Goal: Check status: Check status

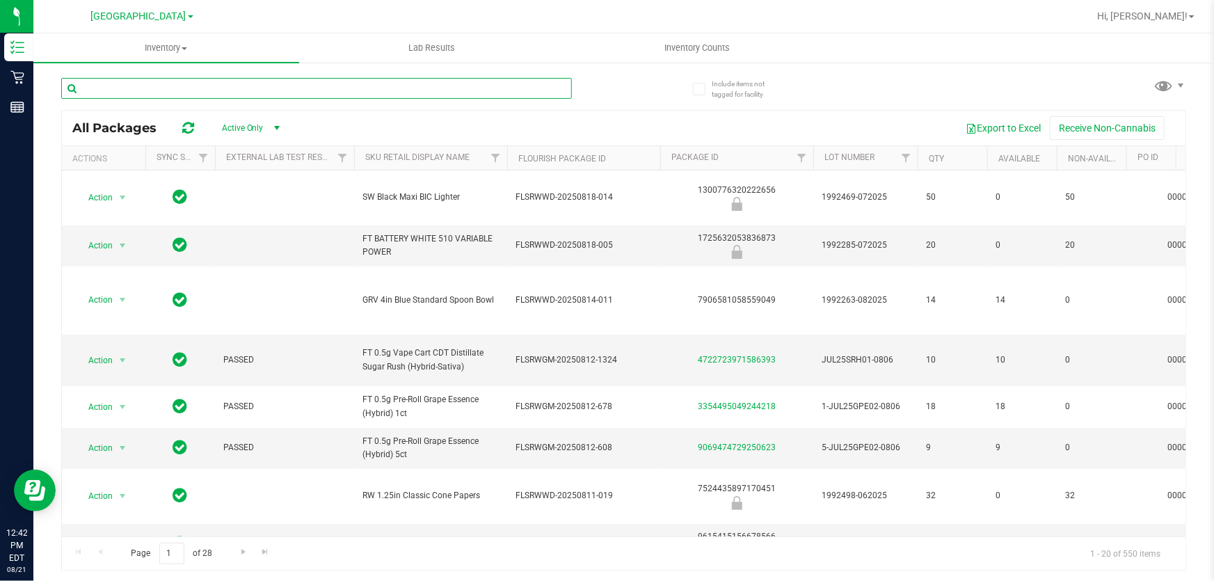
click at [291, 95] on input "text" at bounding box center [316, 88] width 511 height 21
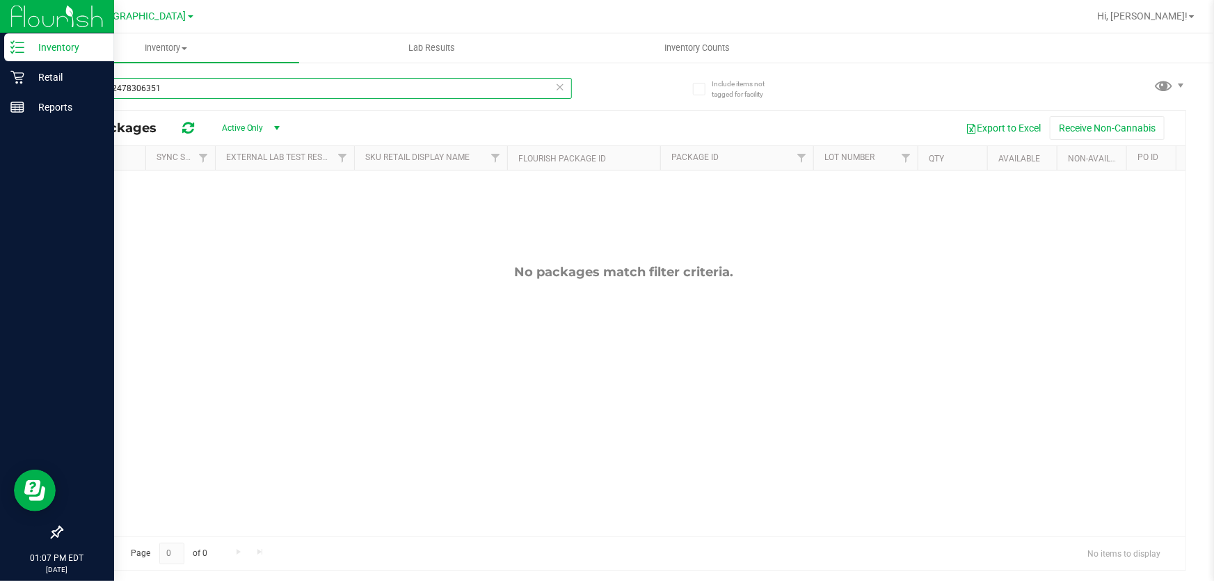
type input "5547032478306351"
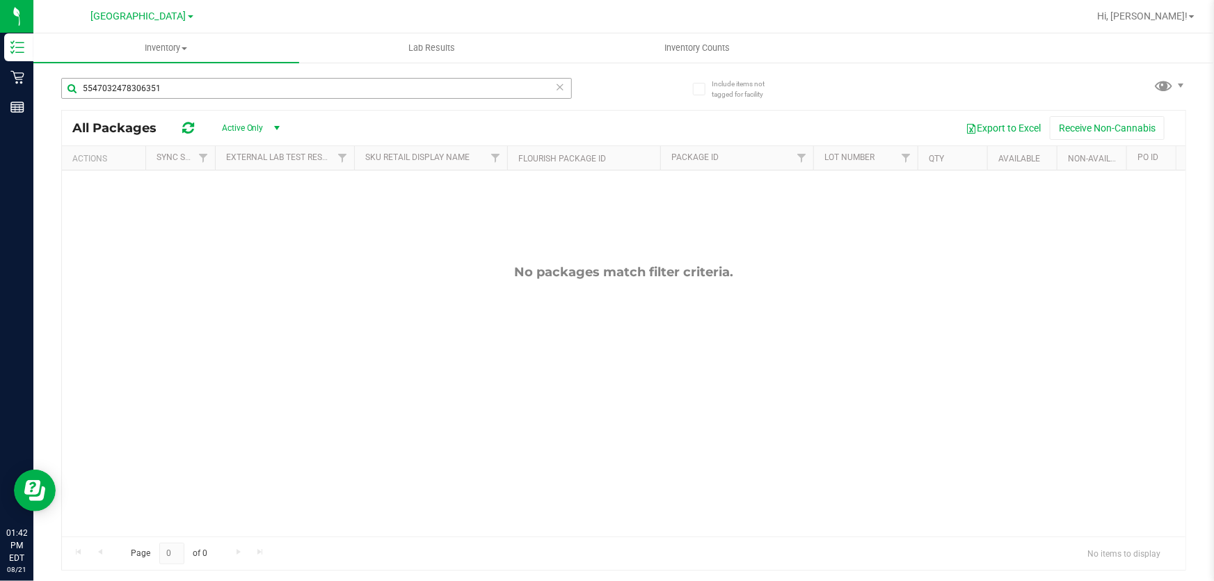
click at [246, 85] on input "5547032478306351" at bounding box center [316, 88] width 511 height 21
click at [247, 84] on input "5547032478306351" at bounding box center [316, 88] width 511 height 21
click at [191, 97] on input "9601065139124673" at bounding box center [316, 88] width 511 height 21
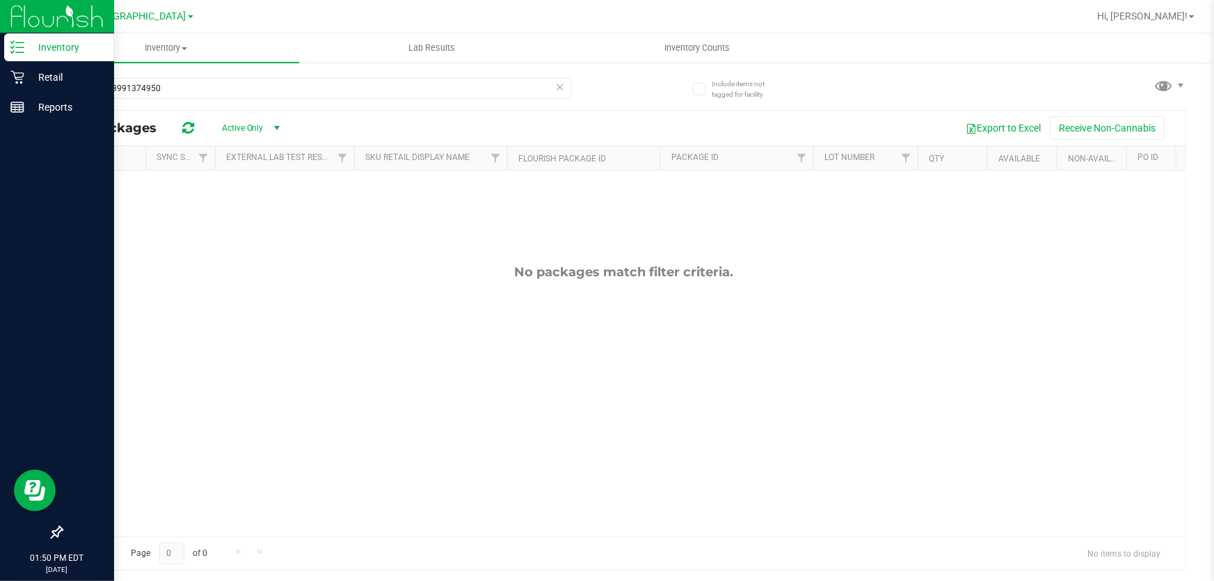
type input "3915583991374950"
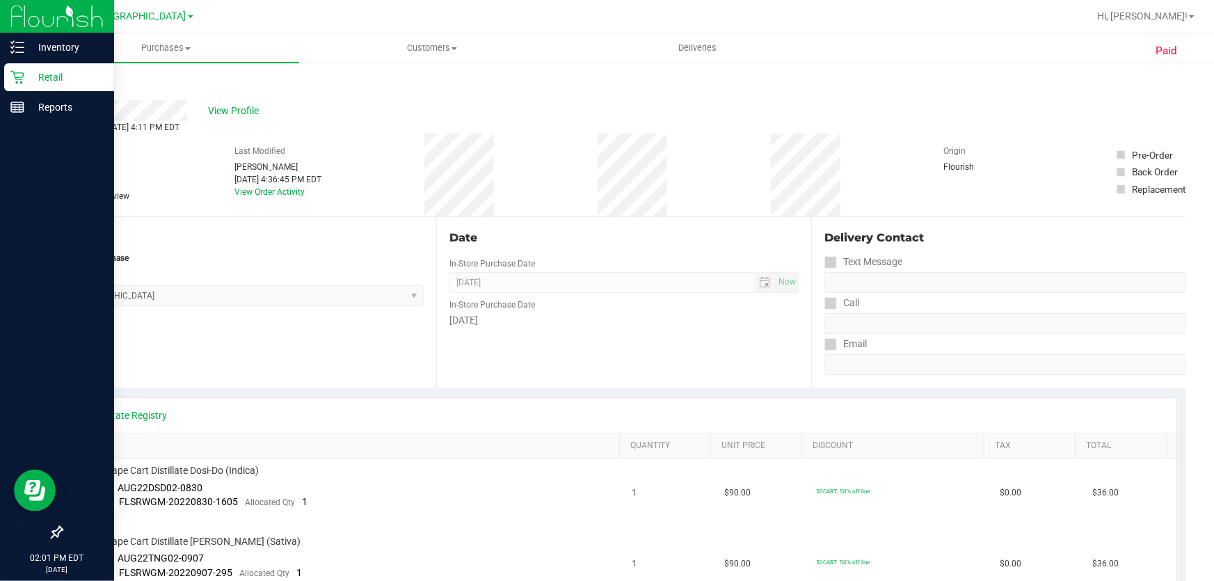
click at [35, 73] on p "Retail" at bounding box center [66, 77] width 84 height 17
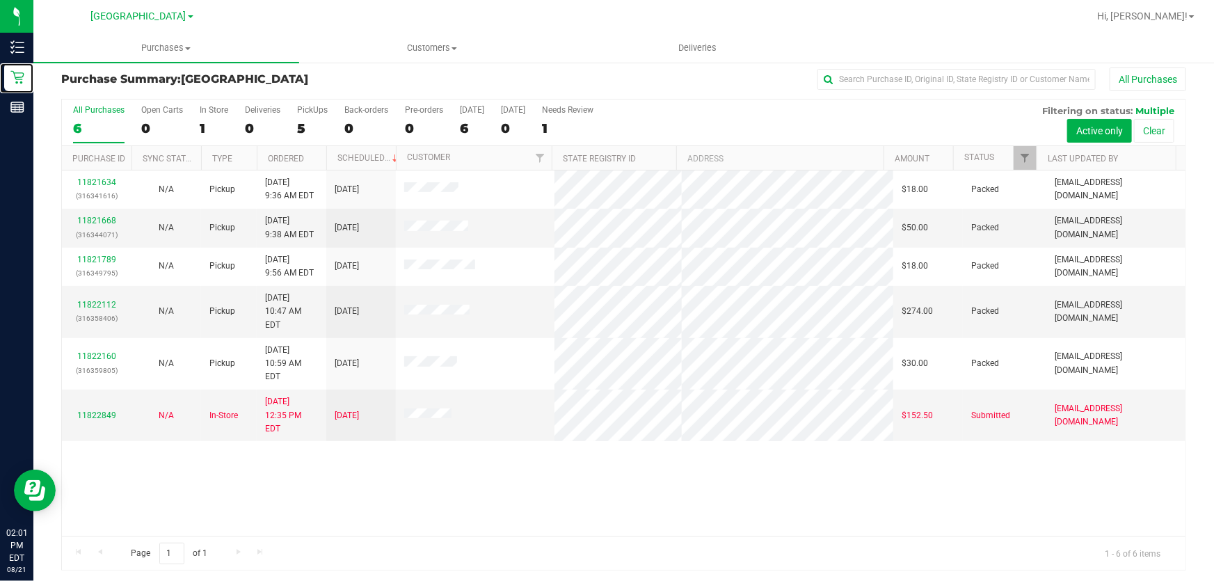
scroll to position [10, 0]
